Goal: Information Seeking & Learning: Learn about a topic

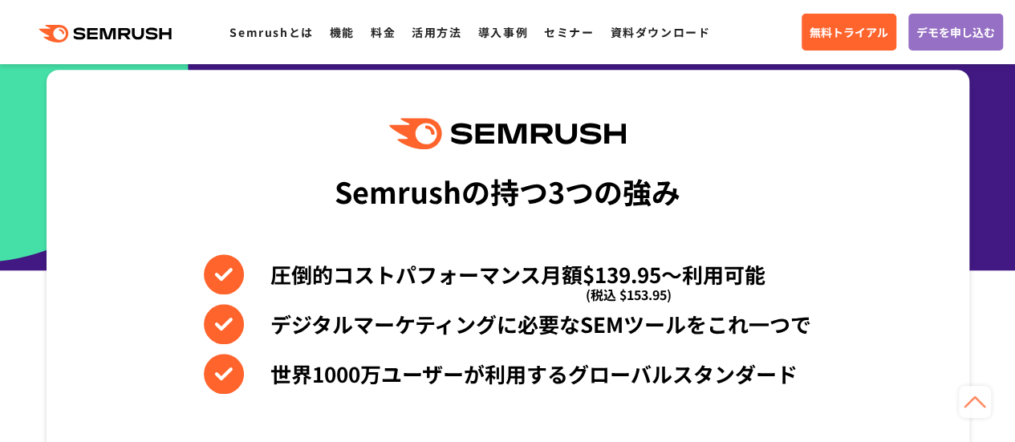
scroll to position [642, 0]
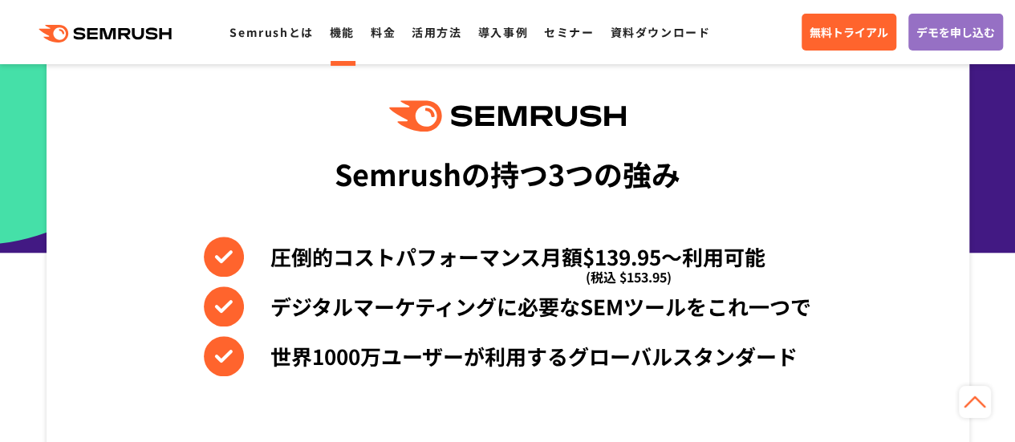
click at [353, 38] on link "機能" at bounding box center [342, 32] width 25 height 16
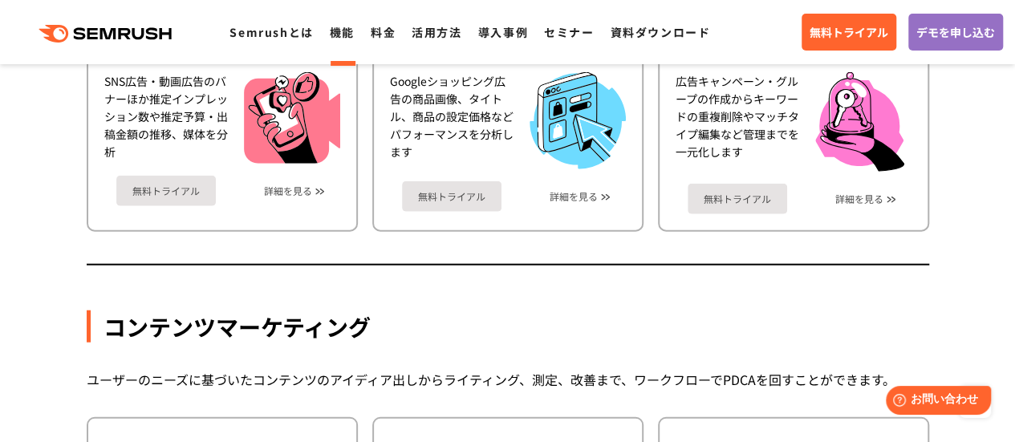
scroll to position [1845, 0]
click at [373, 33] on link "料金" at bounding box center [383, 32] width 25 height 16
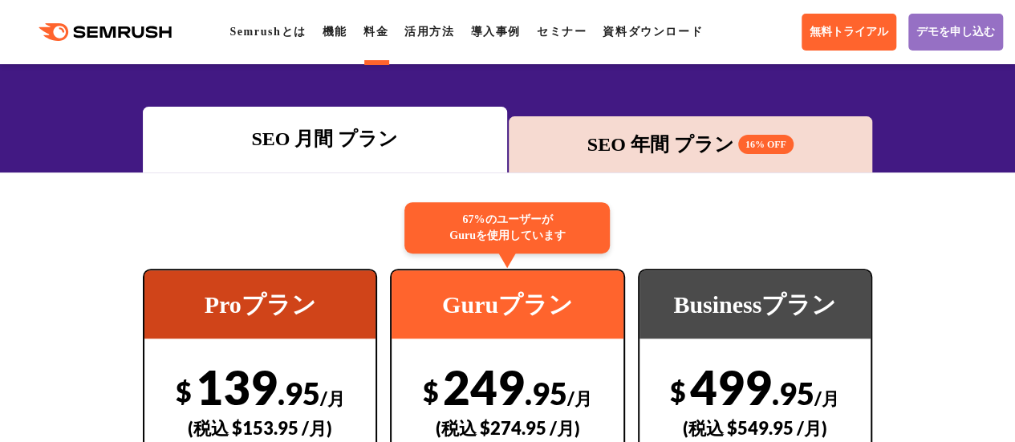
scroll to position [241, 0]
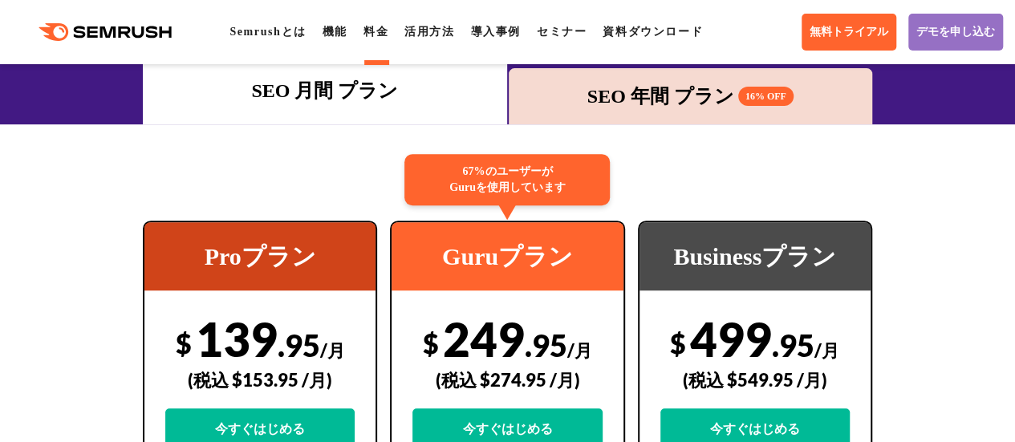
click at [724, 113] on div "SEO 年間 プラン 16% OFF" at bounding box center [690, 96] width 363 height 56
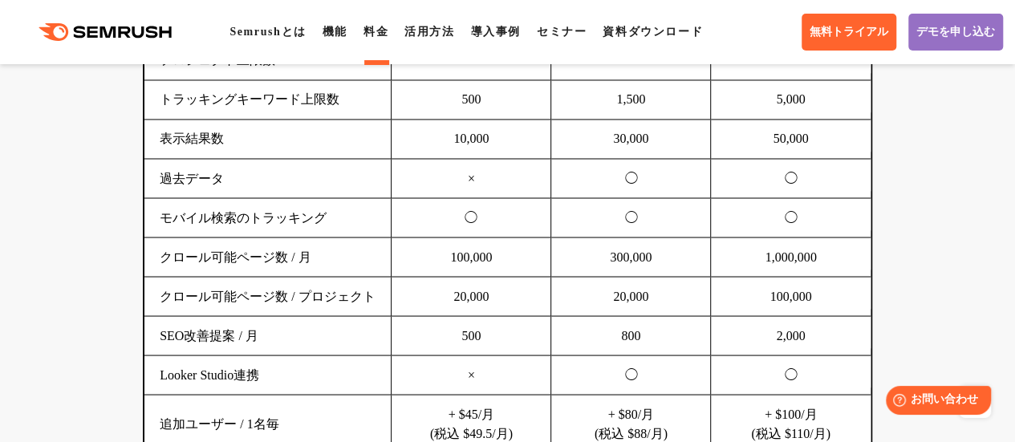
scroll to position [1444, 0]
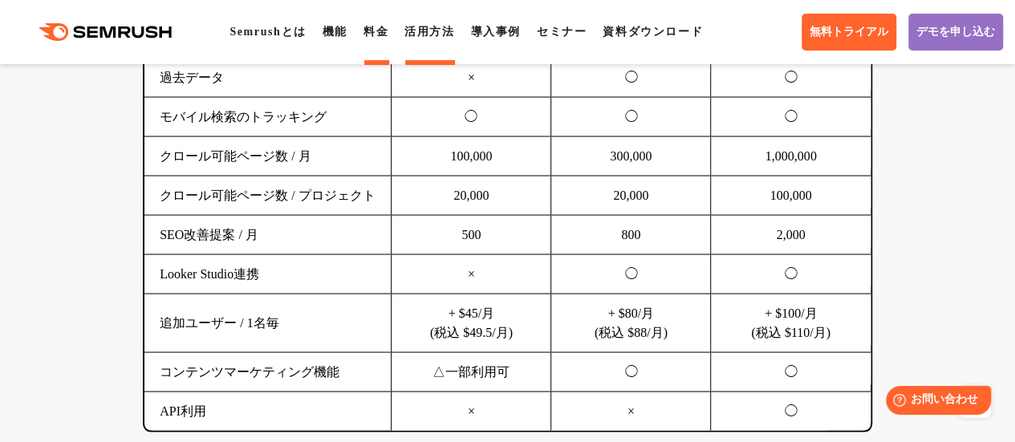
click at [413, 38] on link "活用方法" at bounding box center [429, 32] width 50 height 12
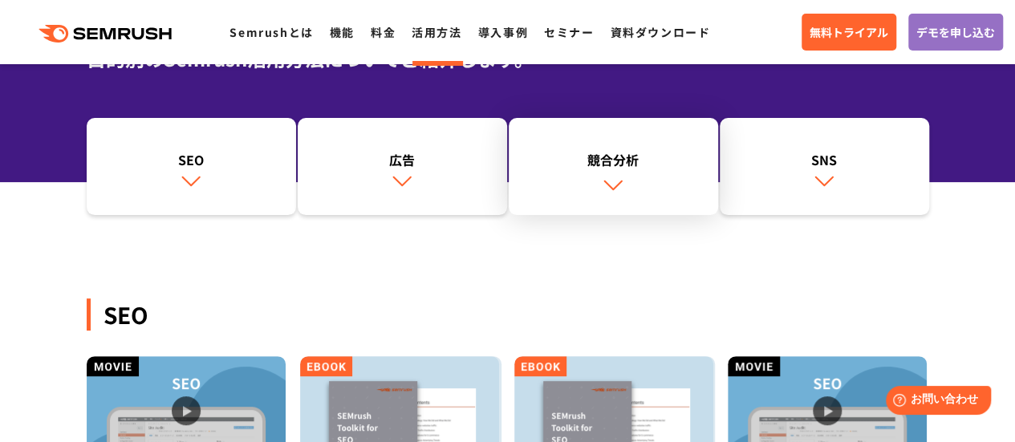
click at [611, 163] on div "競合分析" at bounding box center [613, 159] width 193 height 19
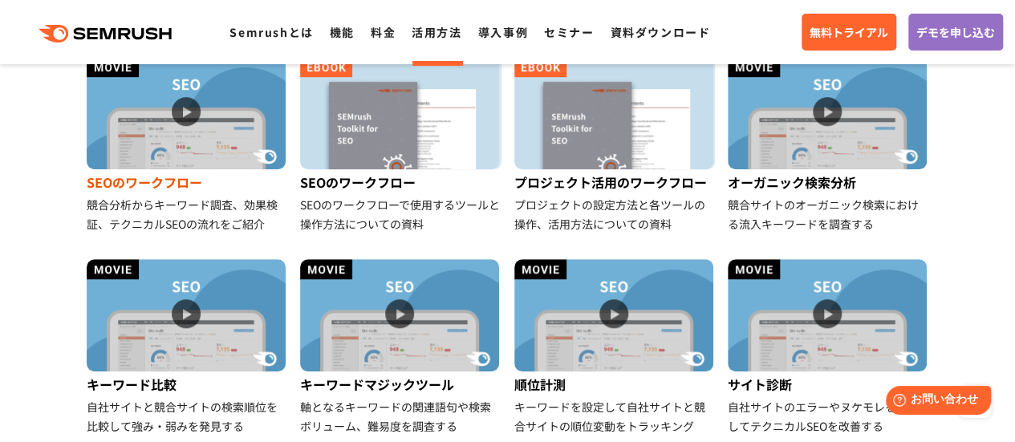
scroll to position [299, 0]
